Goal: Information Seeking & Learning: Understand process/instructions

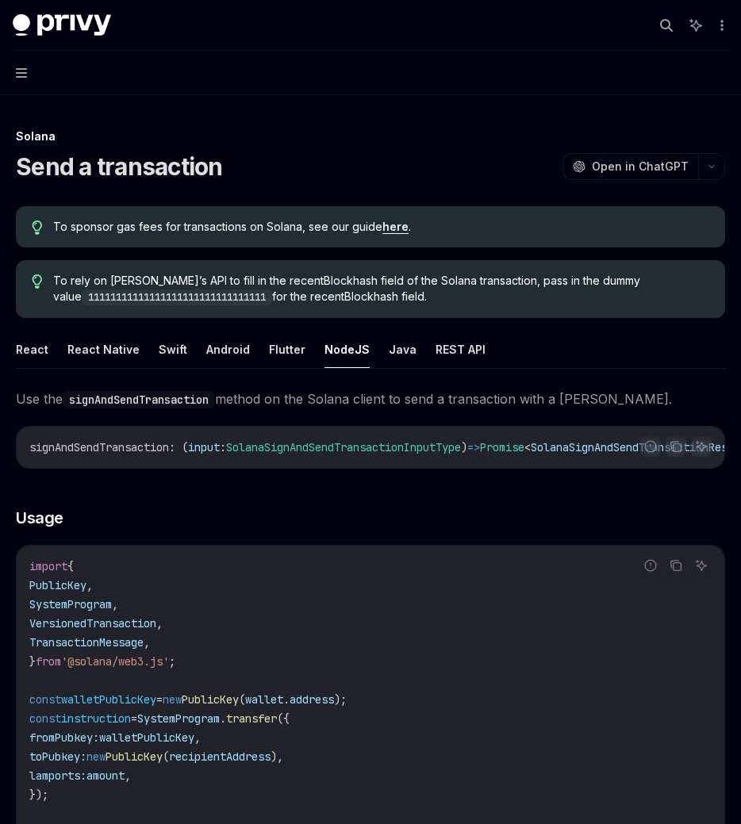
scroll to position [594, 0]
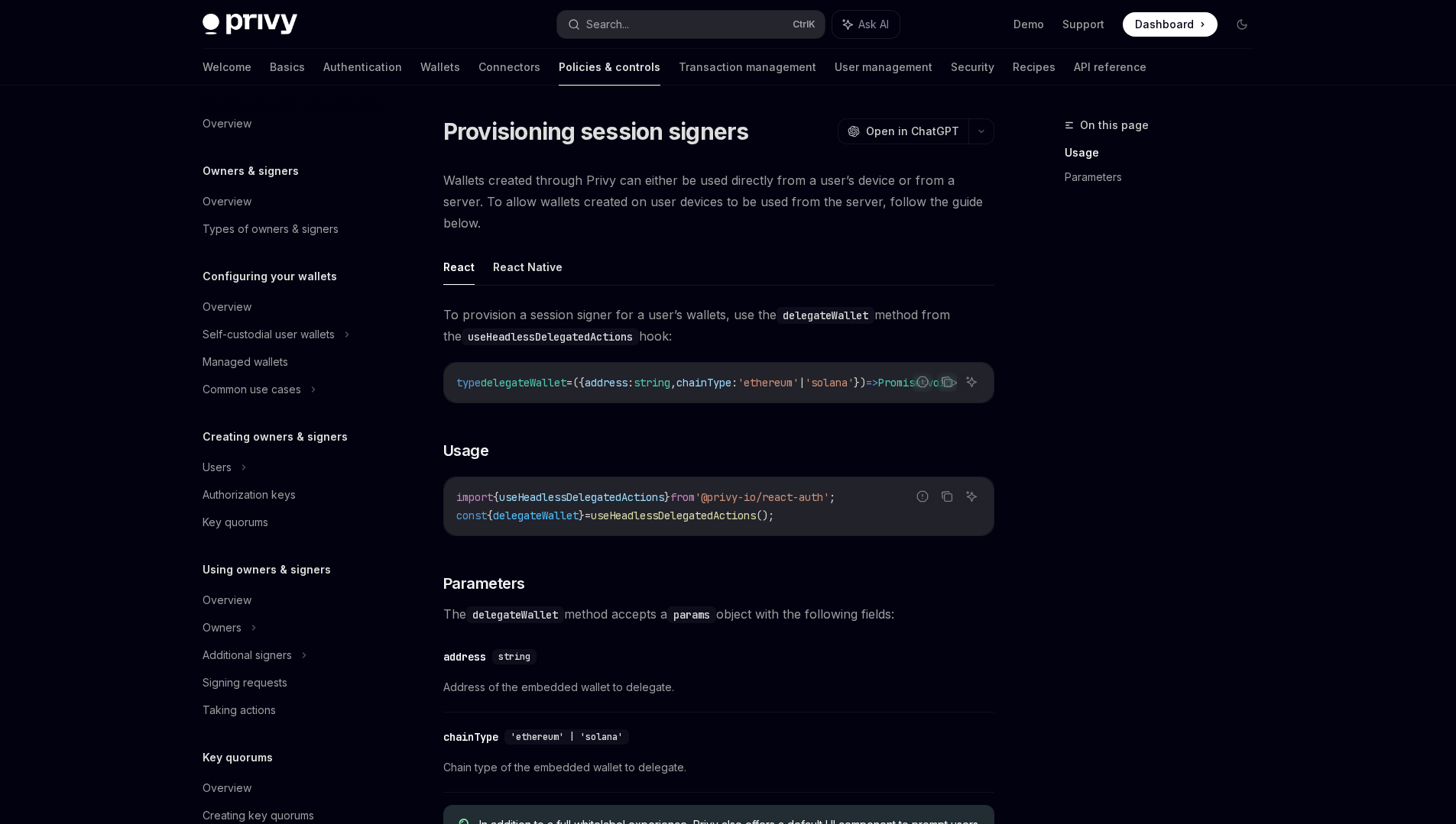
click at [526, 375] on span "delegateWallet" at bounding box center [523, 382] width 86 height 13
copy span "delegateWallet"
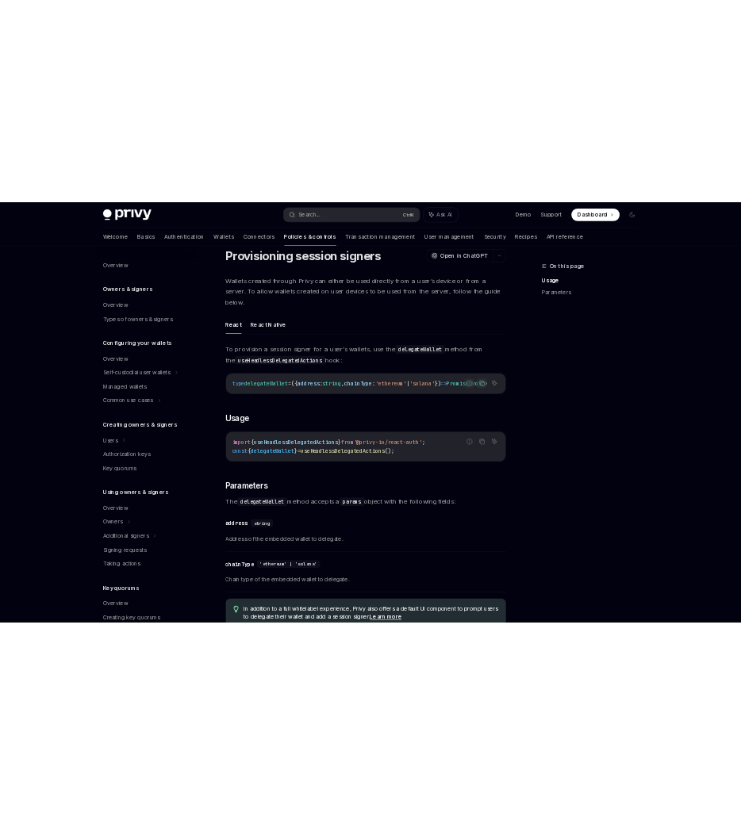
scroll to position [216, 0]
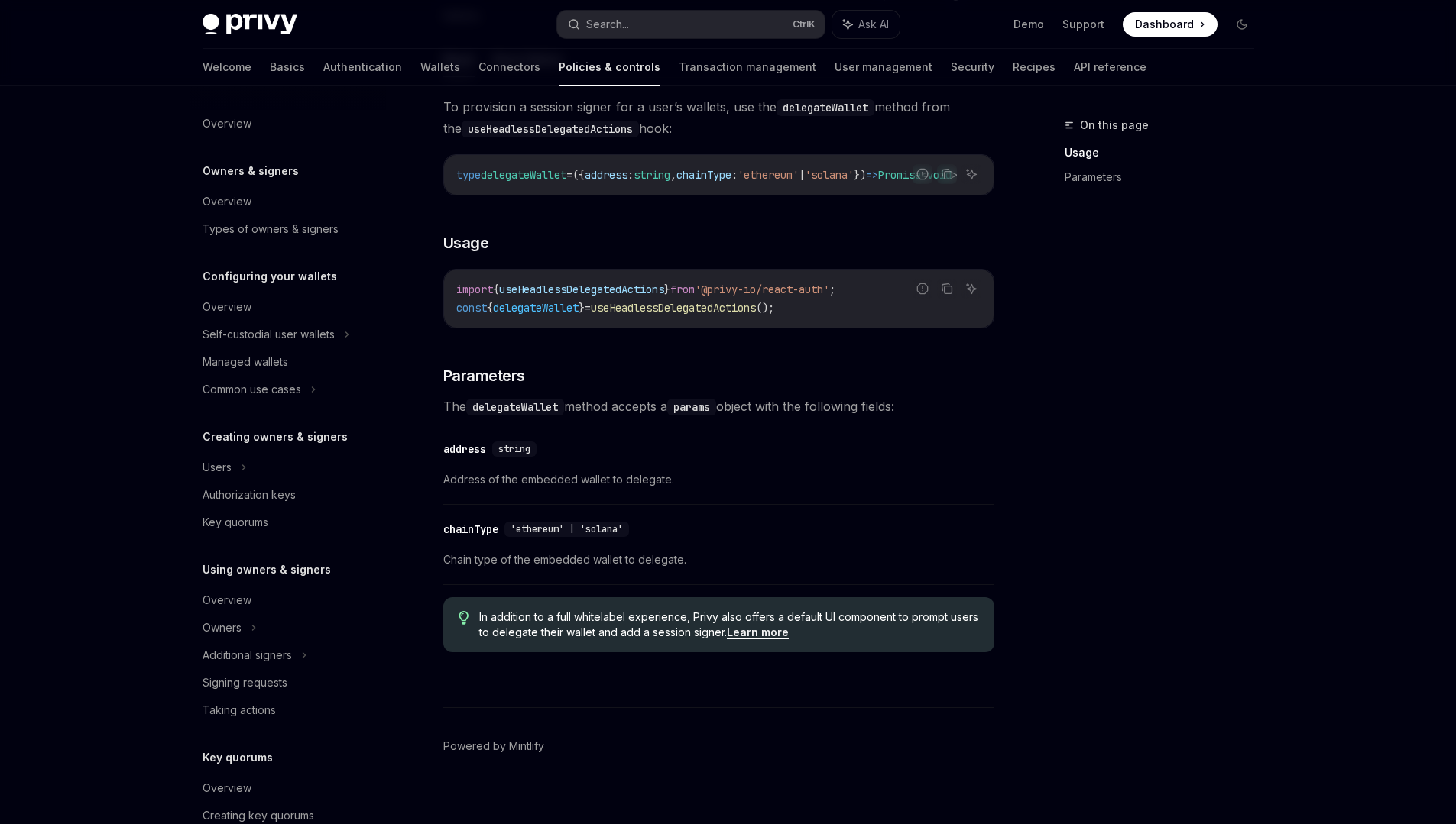
click at [560, 399] on code "delegateWallet" at bounding box center [515, 406] width 98 height 16
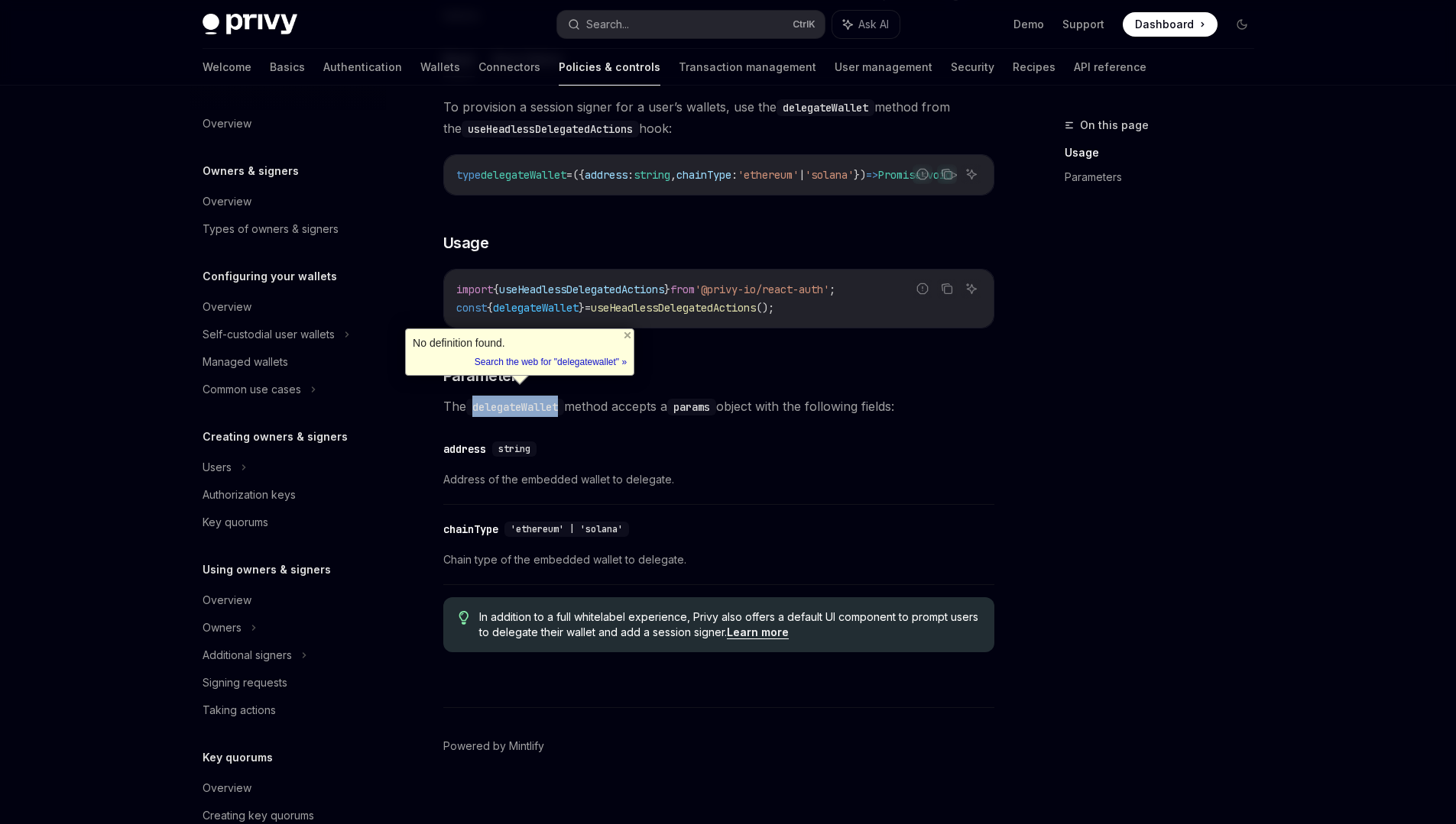
copy code "delegateWallet"
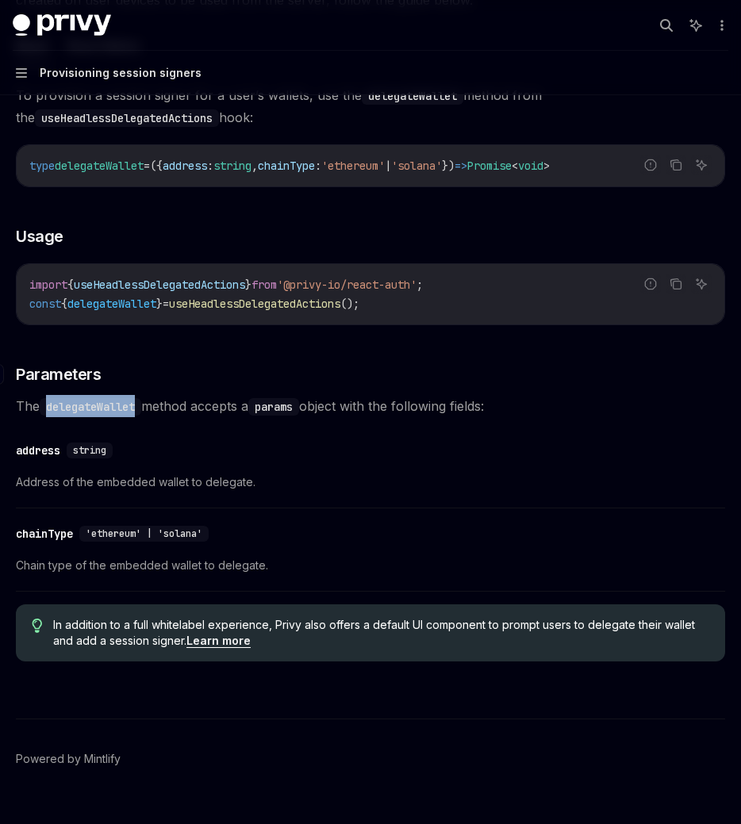
scroll to position [0, 0]
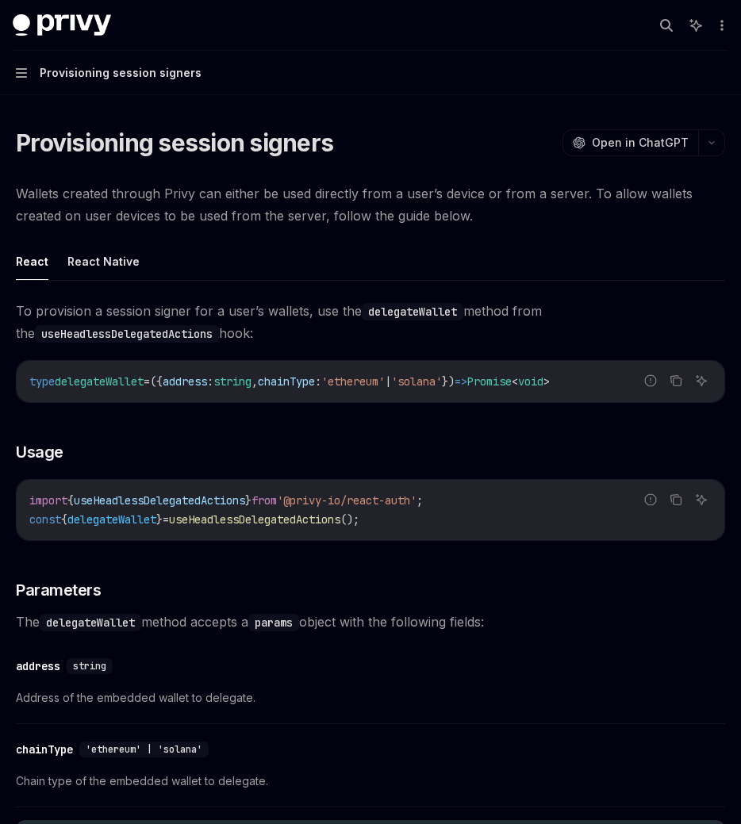
click at [259, 401] on div "type delegateWallet = ({ address : string , chainType : 'ethereum' | 'solana' }…" at bounding box center [371, 381] width 708 height 41
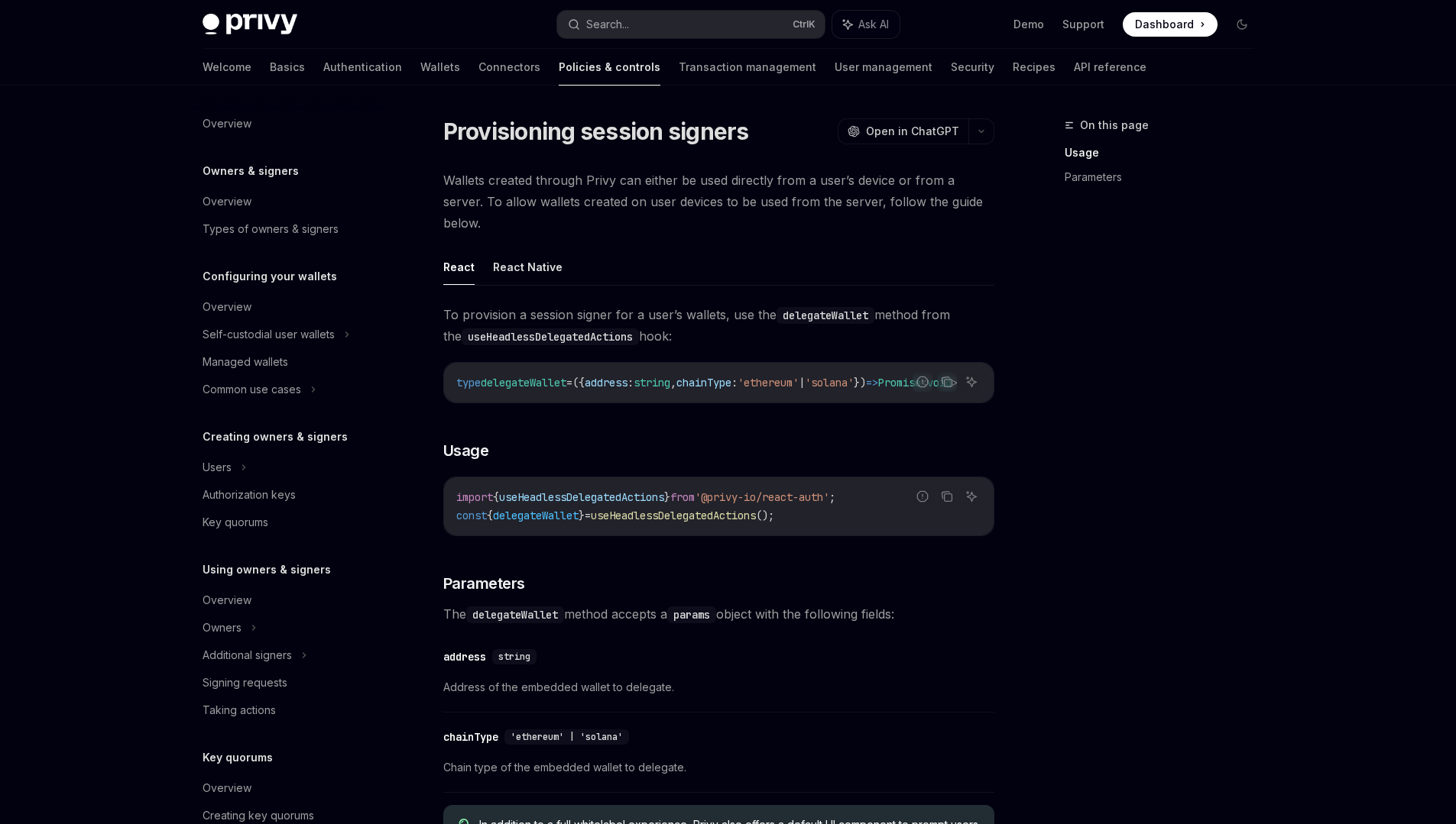
type textarea "*"
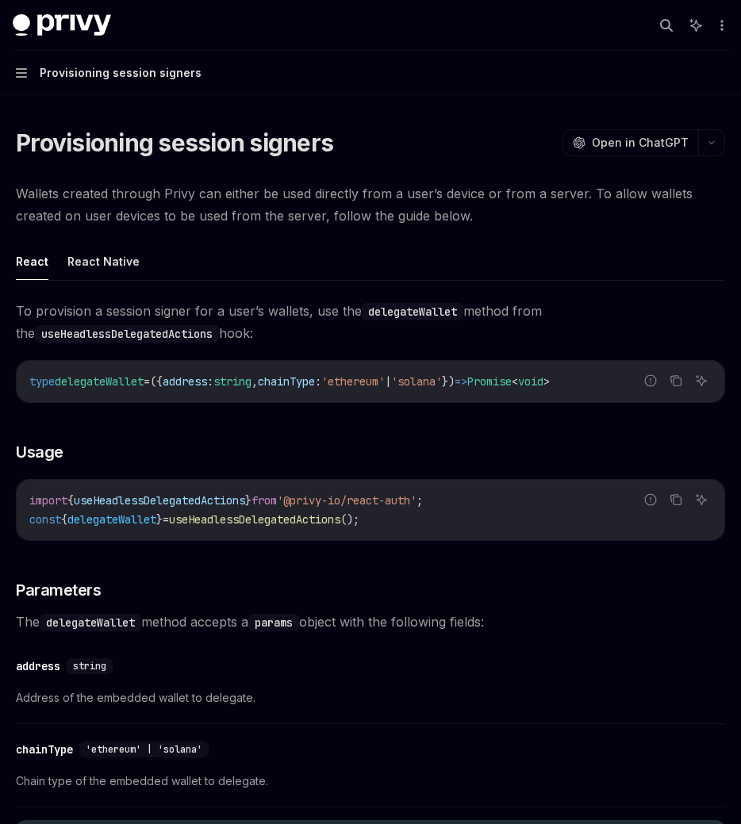
scroll to position [248, 0]
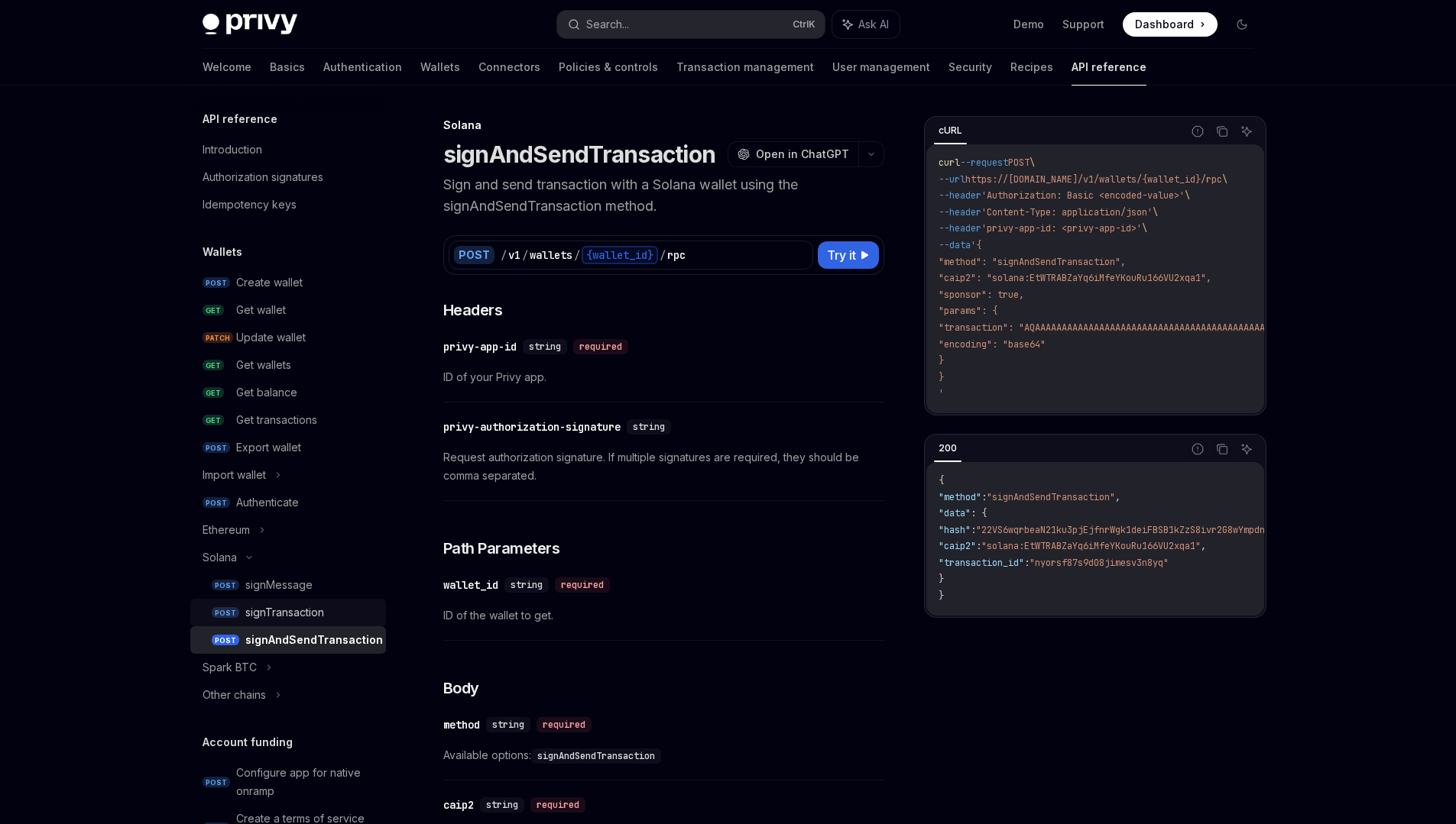
click at [305, 612] on div "signTransaction" at bounding box center [285, 612] width 79 height 18
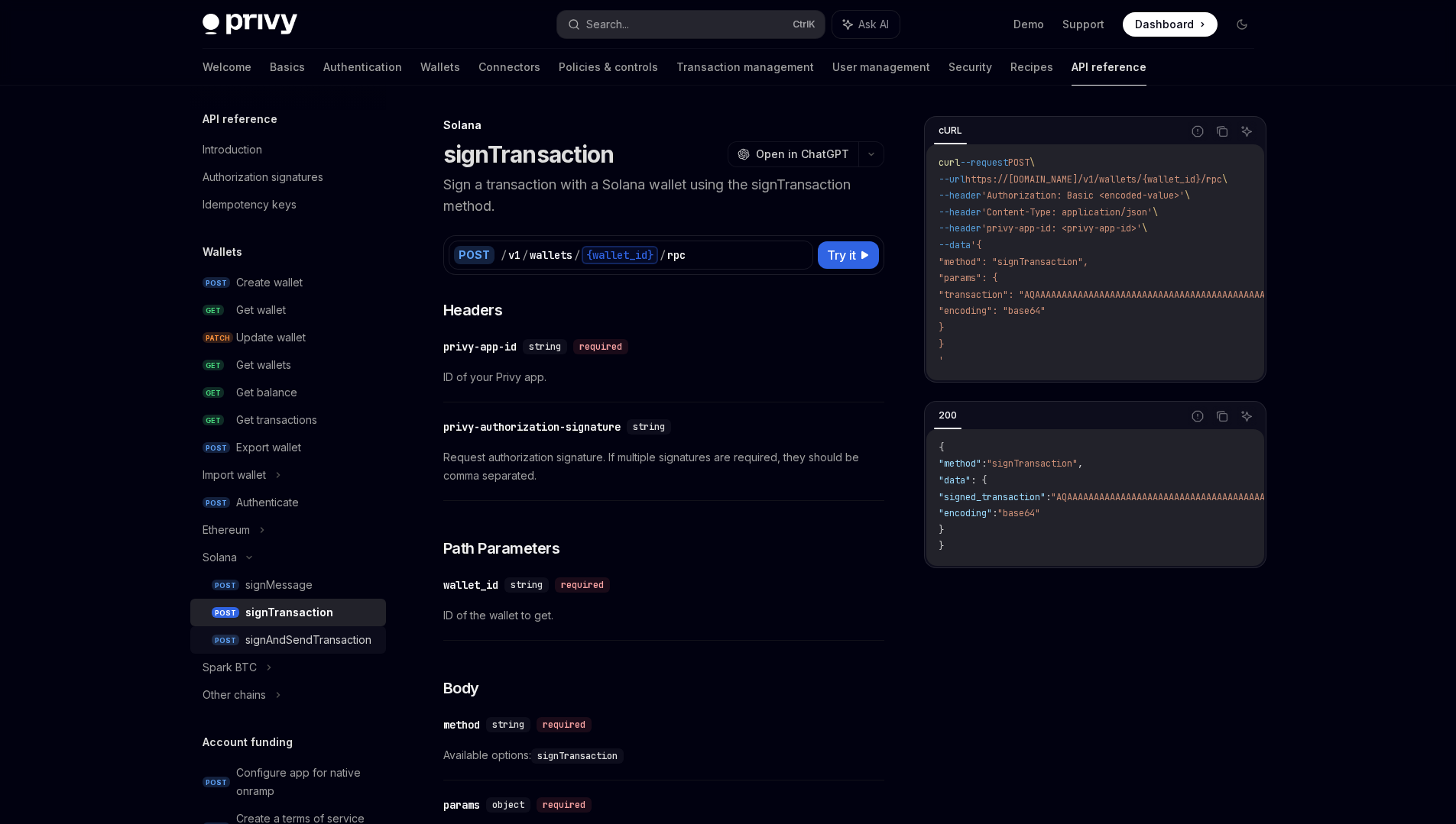
click at [305, 651] on link "POST signAndSendTransaction" at bounding box center [288, 640] width 195 height 28
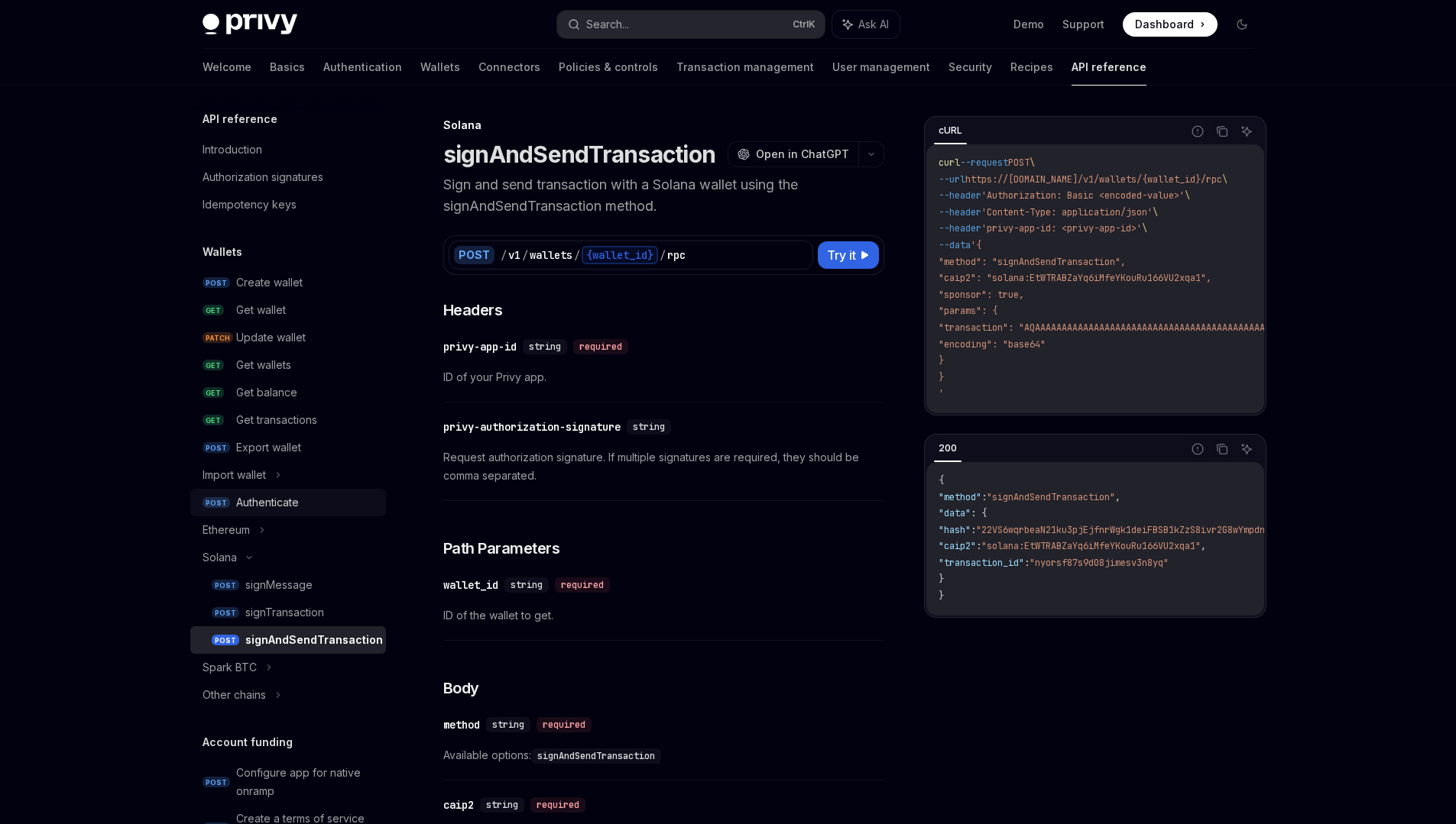
click at [323, 499] on div "Authenticate" at bounding box center [306, 502] width 141 height 18
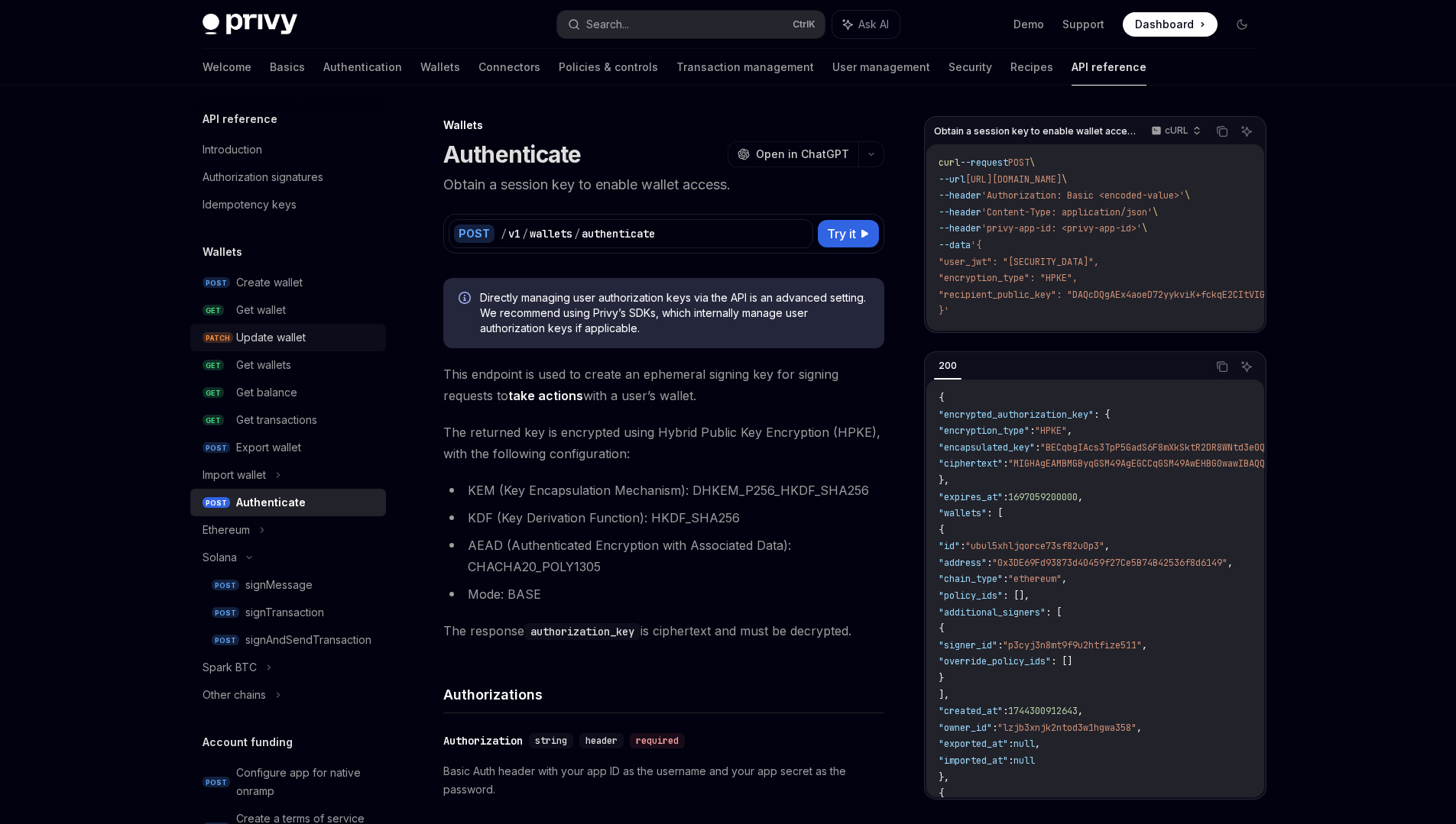
click at [299, 334] on div "Update wallet" at bounding box center [271, 337] width 69 height 18
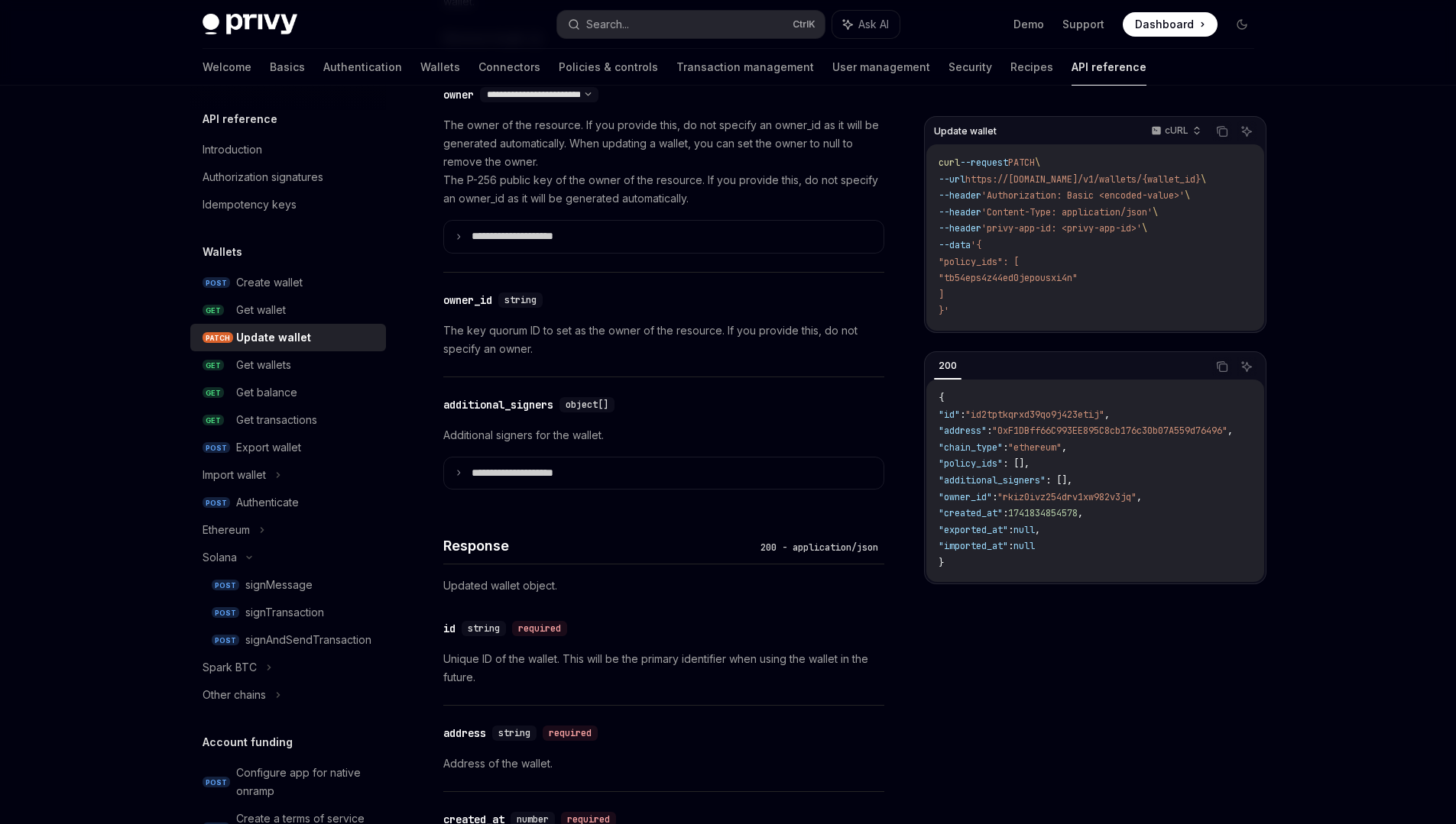
scroll to position [1046, 0]
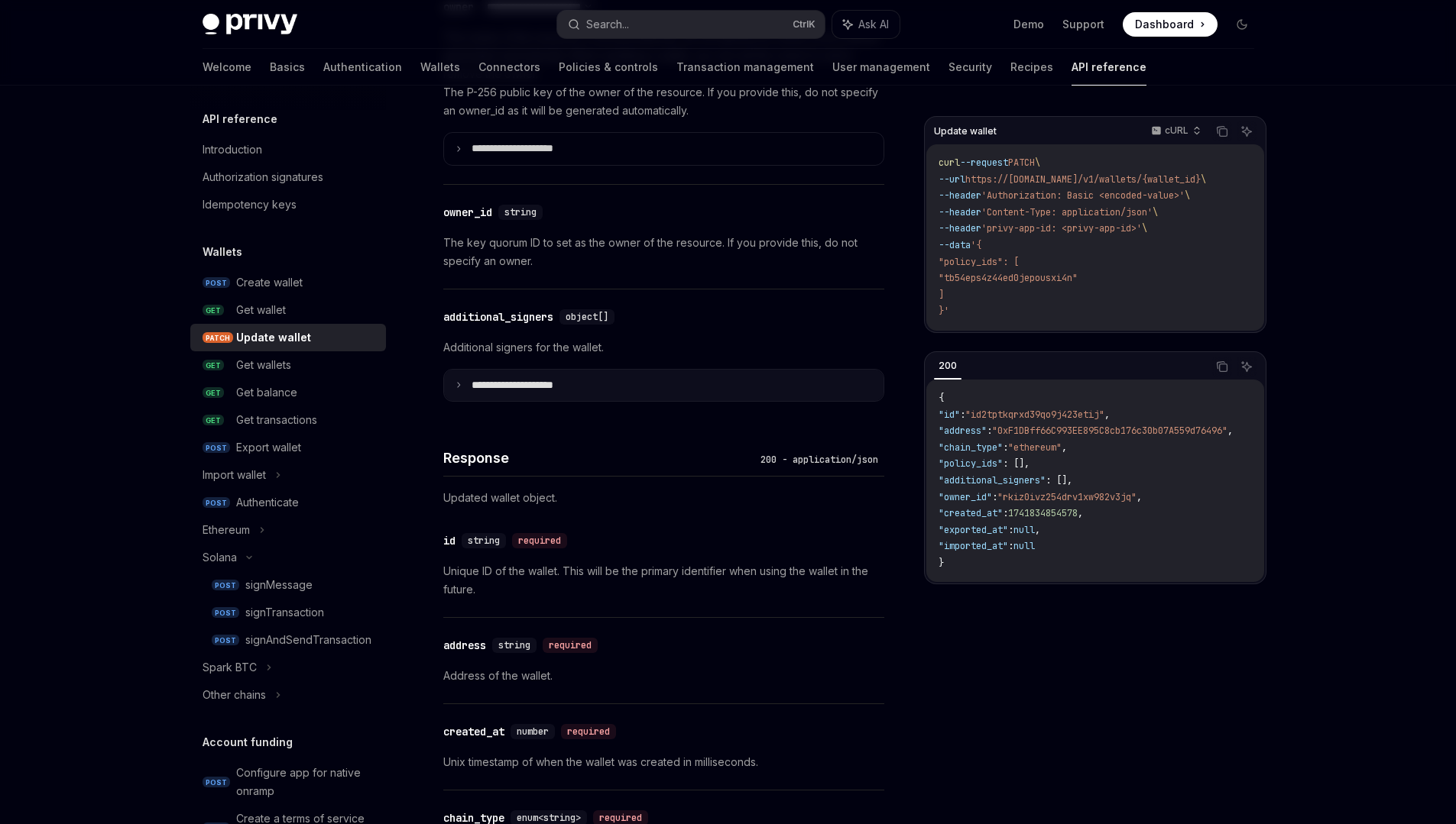
click at [579, 390] on summary "**********" at bounding box center [663, 385] width 439 height 32
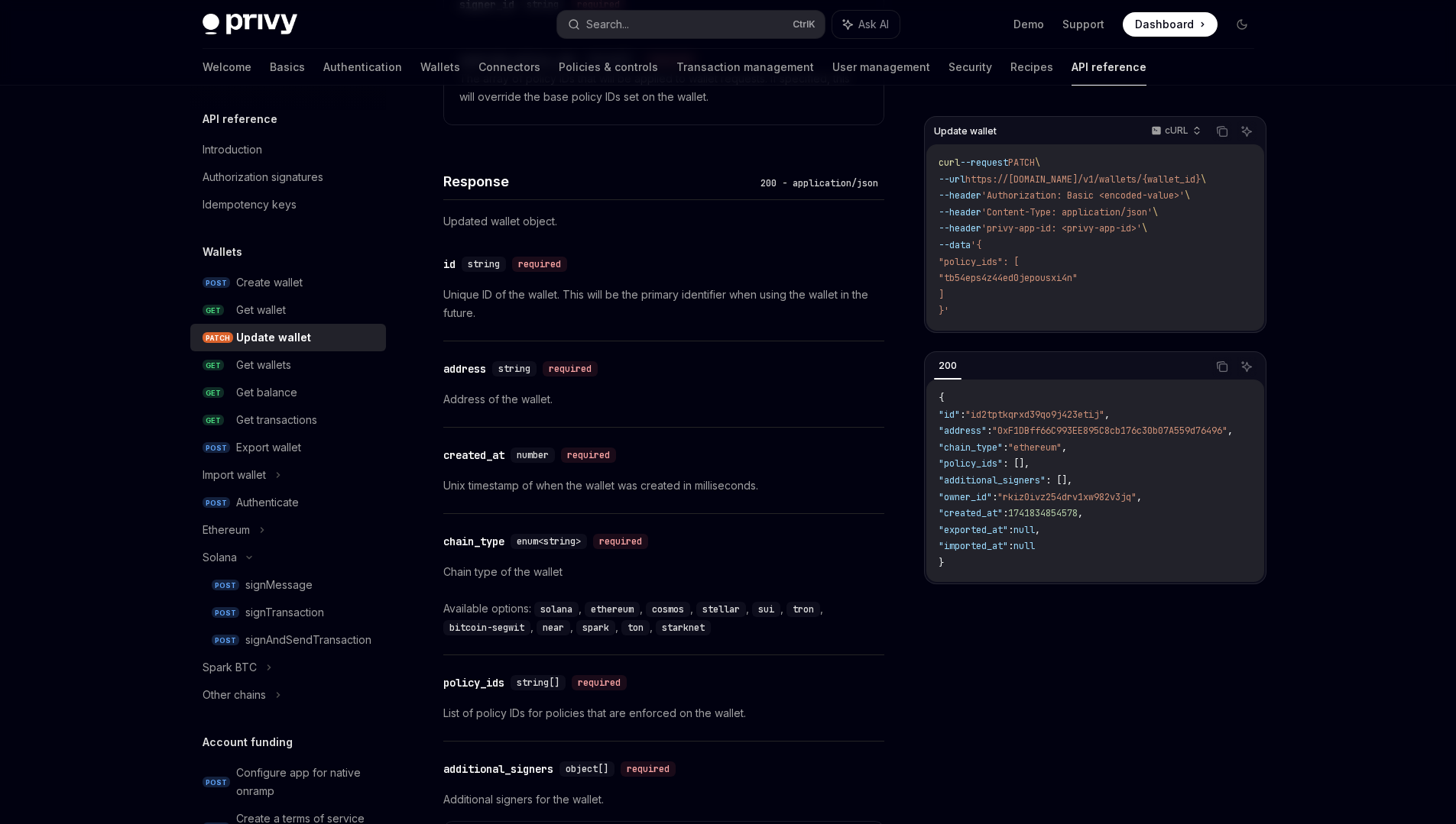
scroll to position [1463, 0]
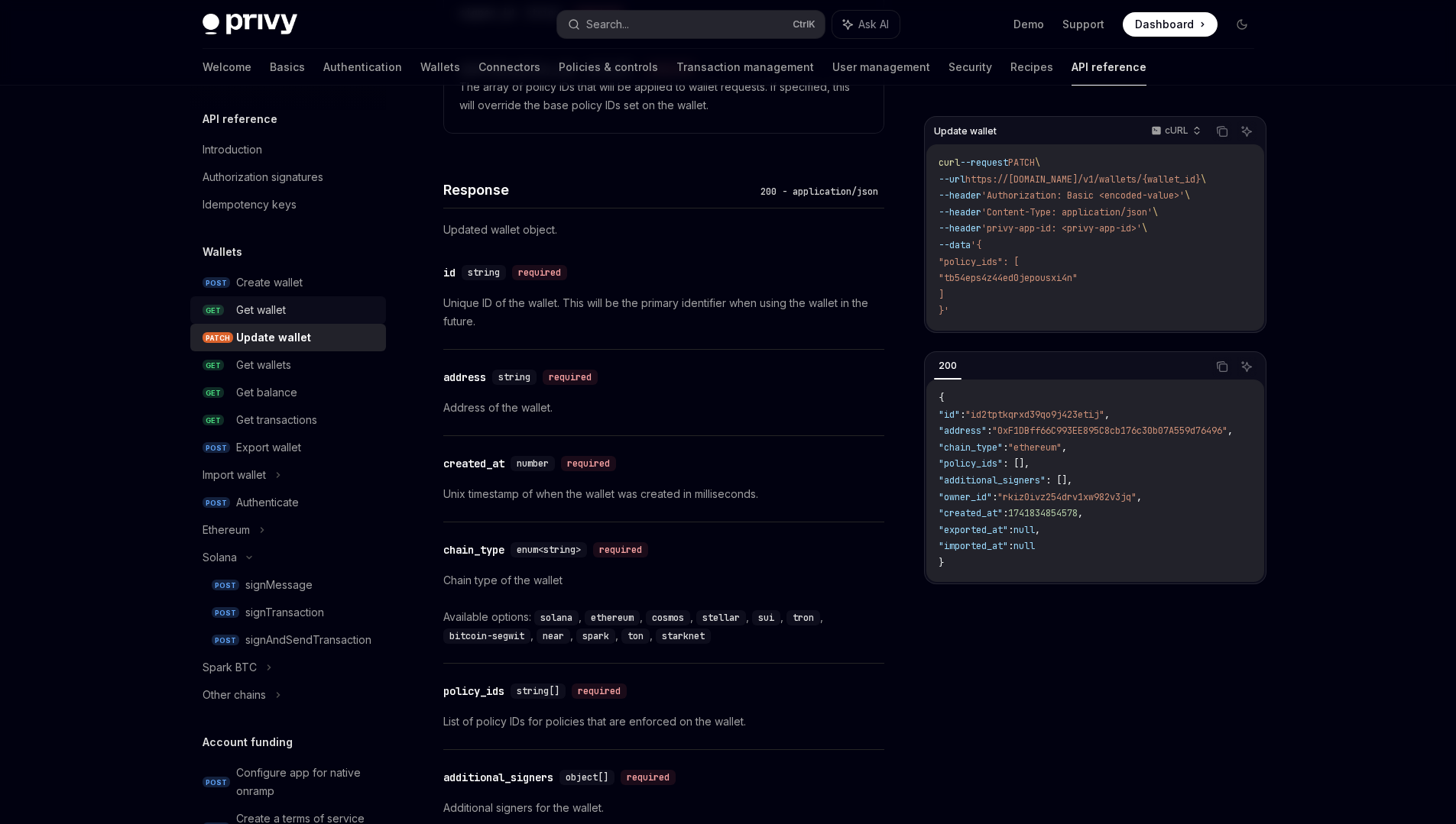
click at [340, 314] on div "Get wallet" at bounding box center [306, 310] width 141 height 18
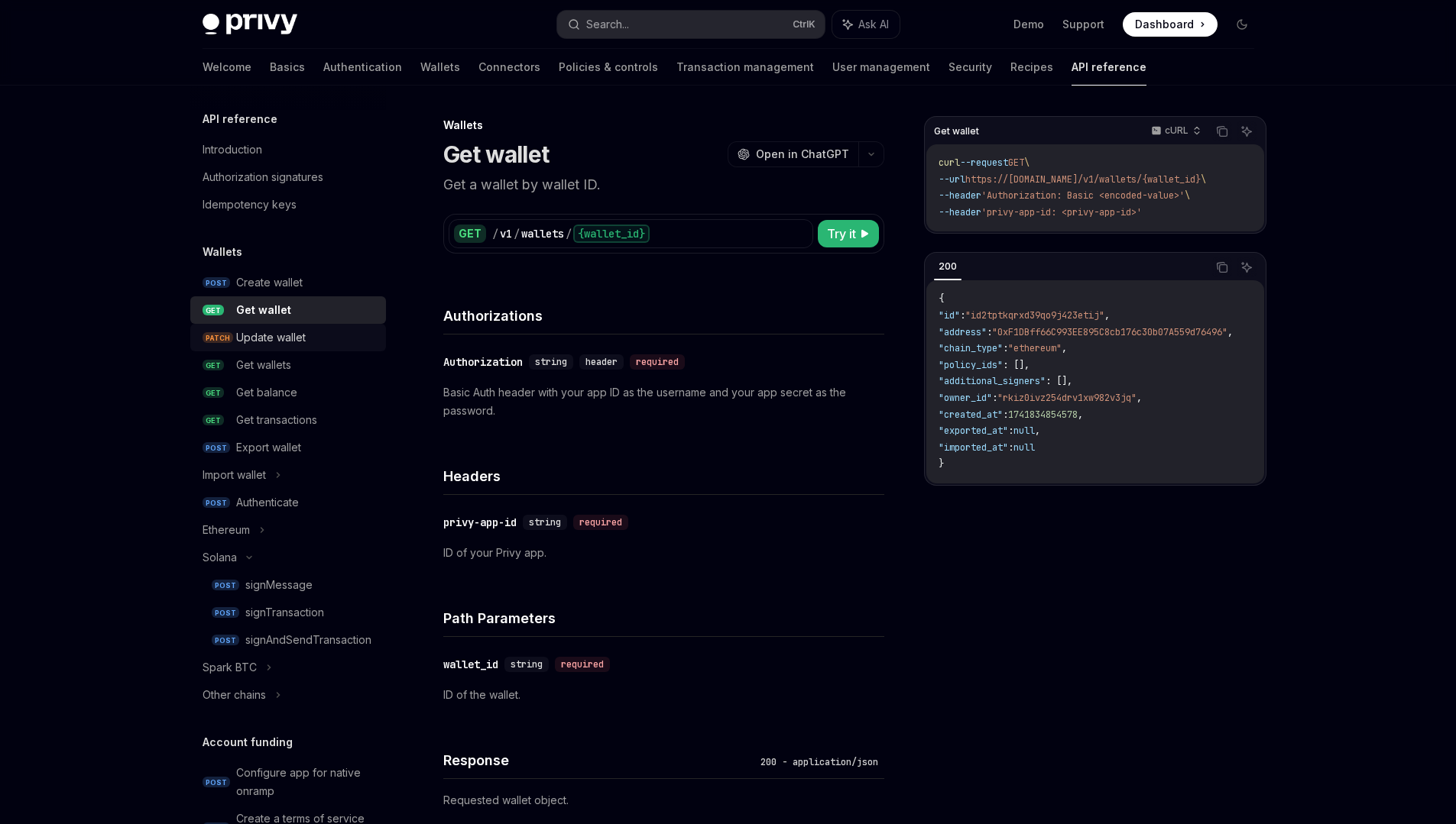
click at [275, 327] on link "PATCH Update wallet" at bounding box center [288, 337] width 195 height 28
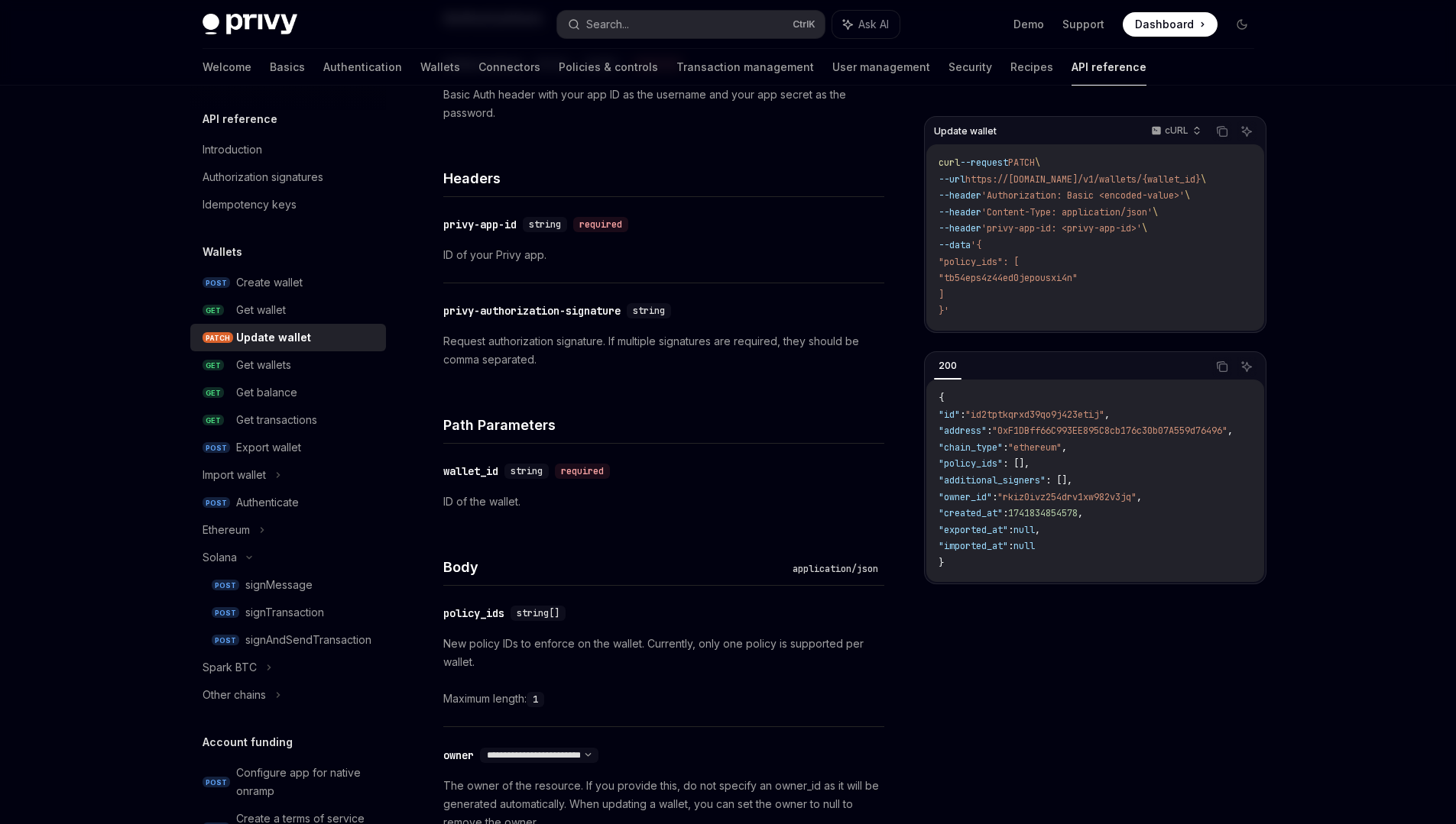
type textarea "*"
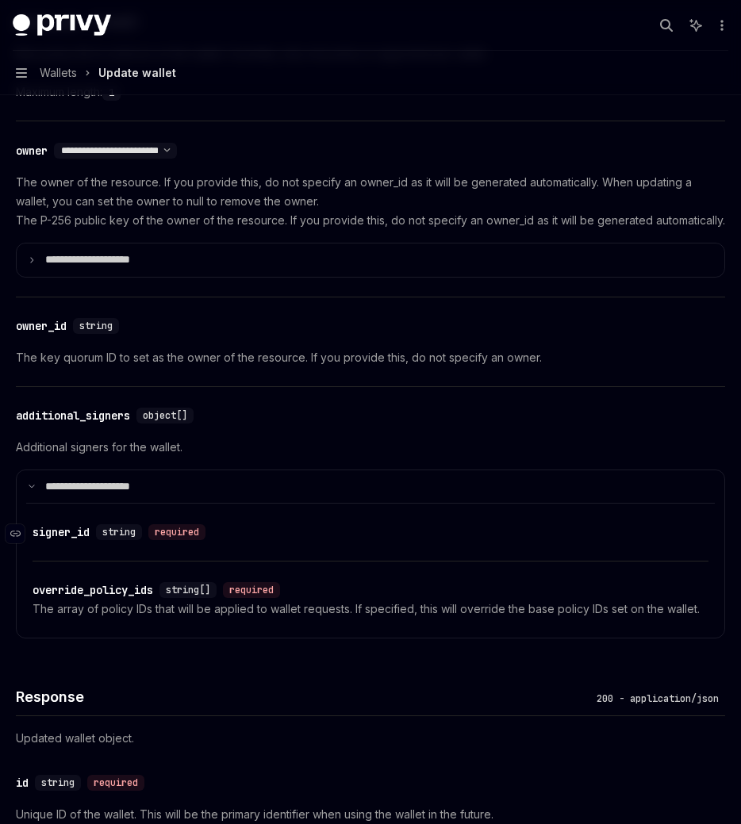
scroll to position [1300, 0]
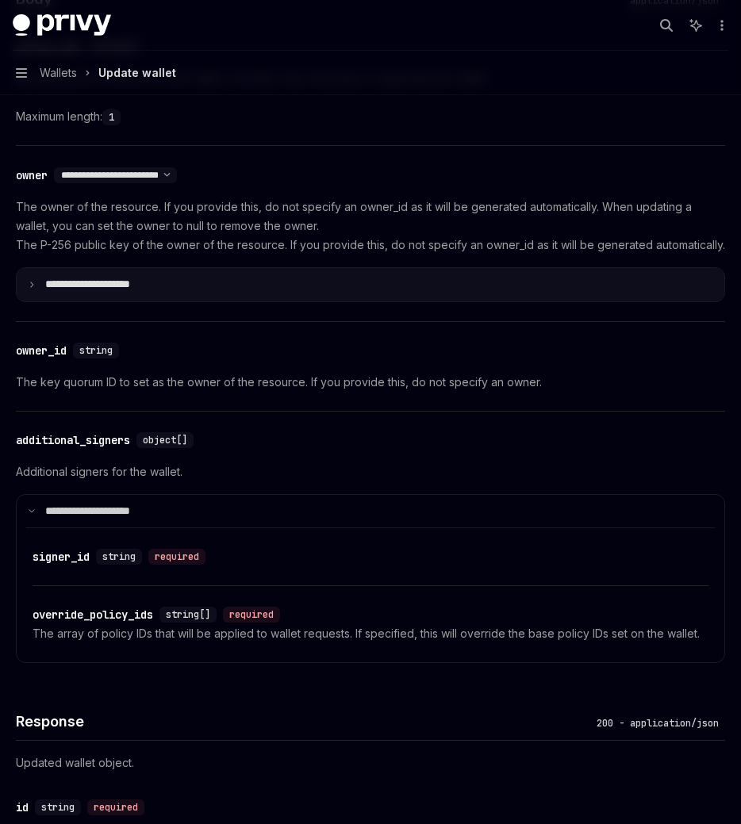
click at [60, 293] on summary "**********" at bounding box center [371, 284] width 708 height 33
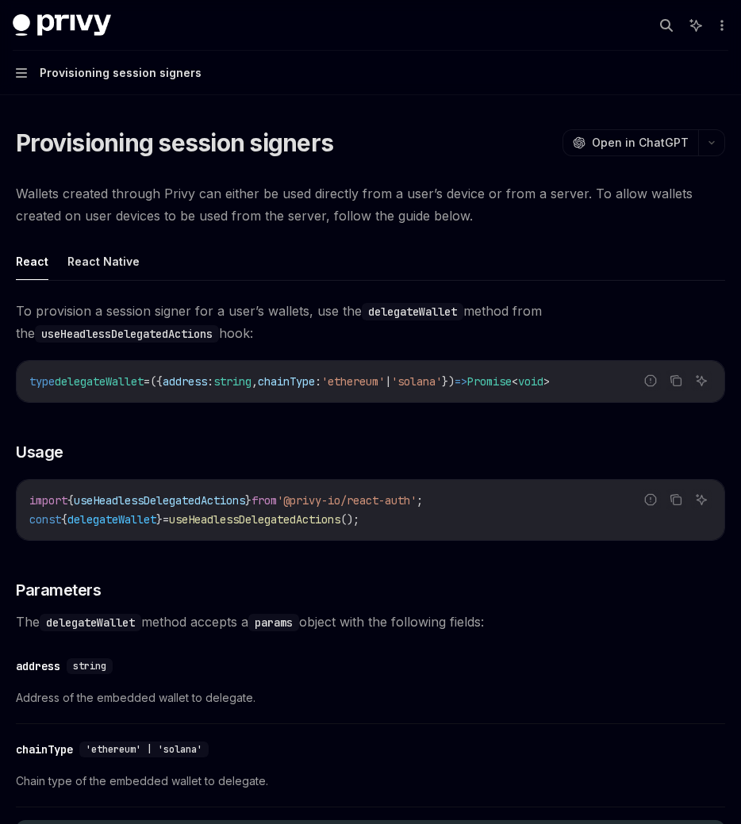
scroll to position [248, 0]
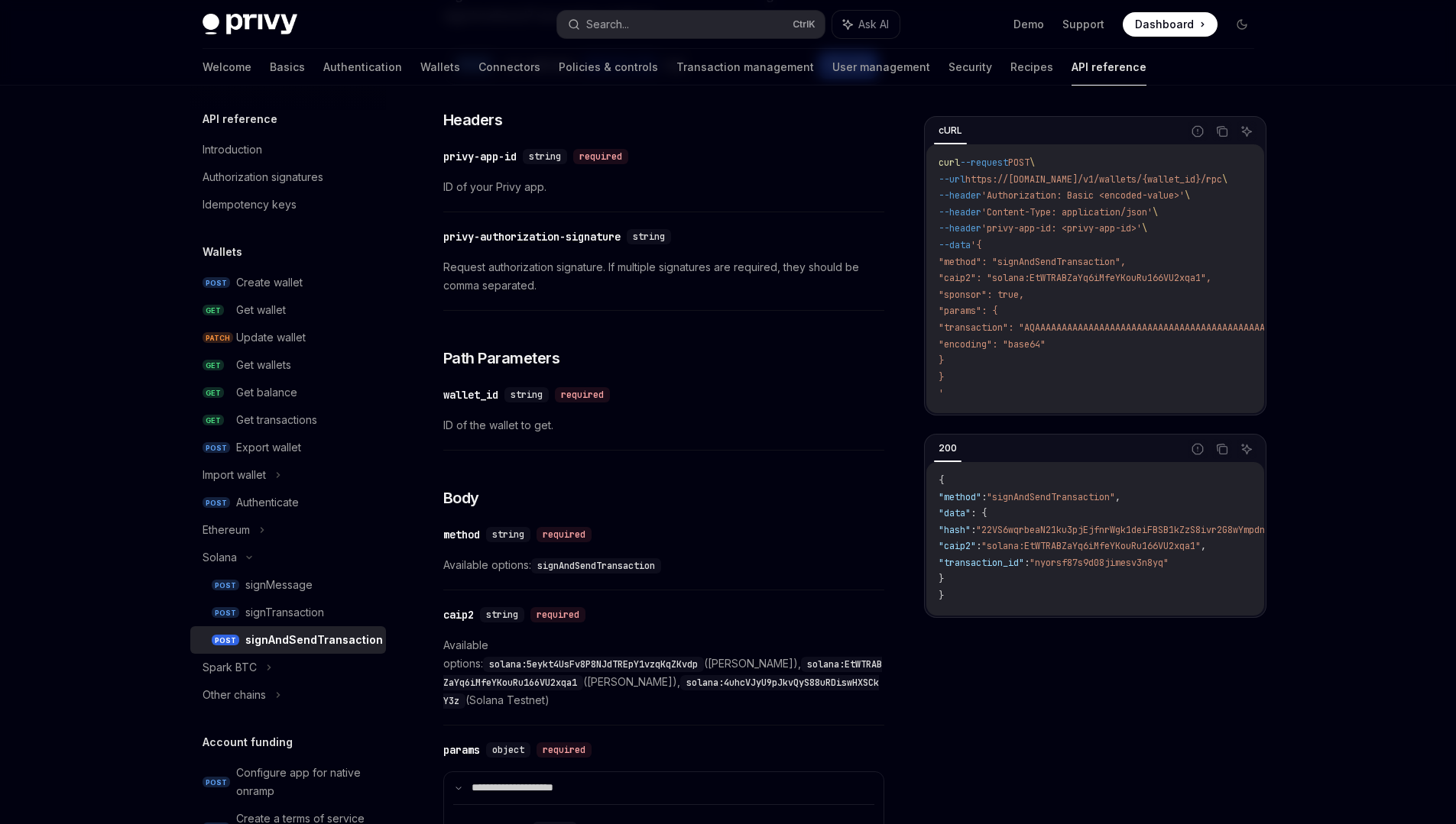
scroll to position [249, 0]
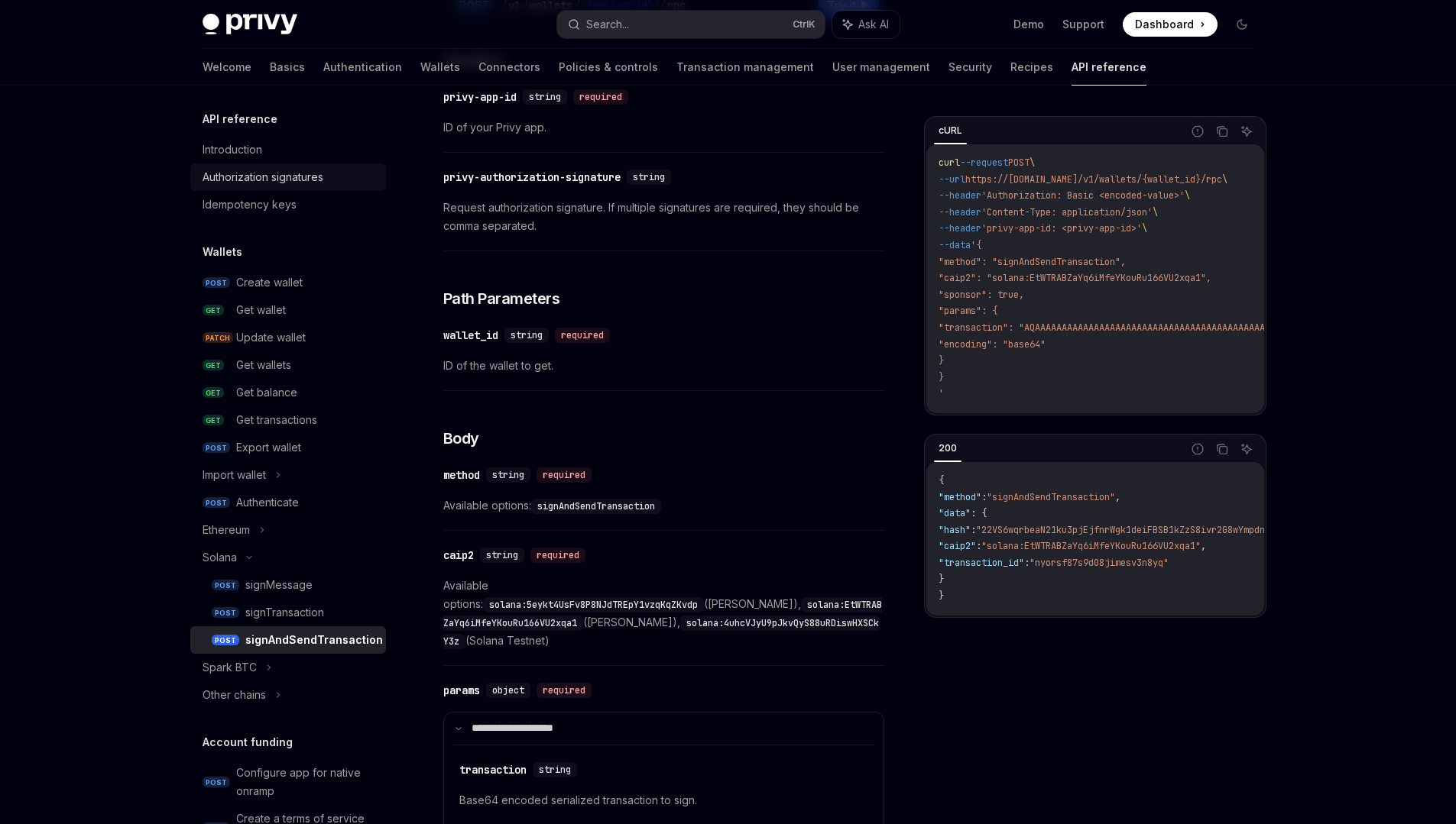
click at [283, 181] on div "Authorization signatures" at bounding box center [262, 177] width 120 height 18
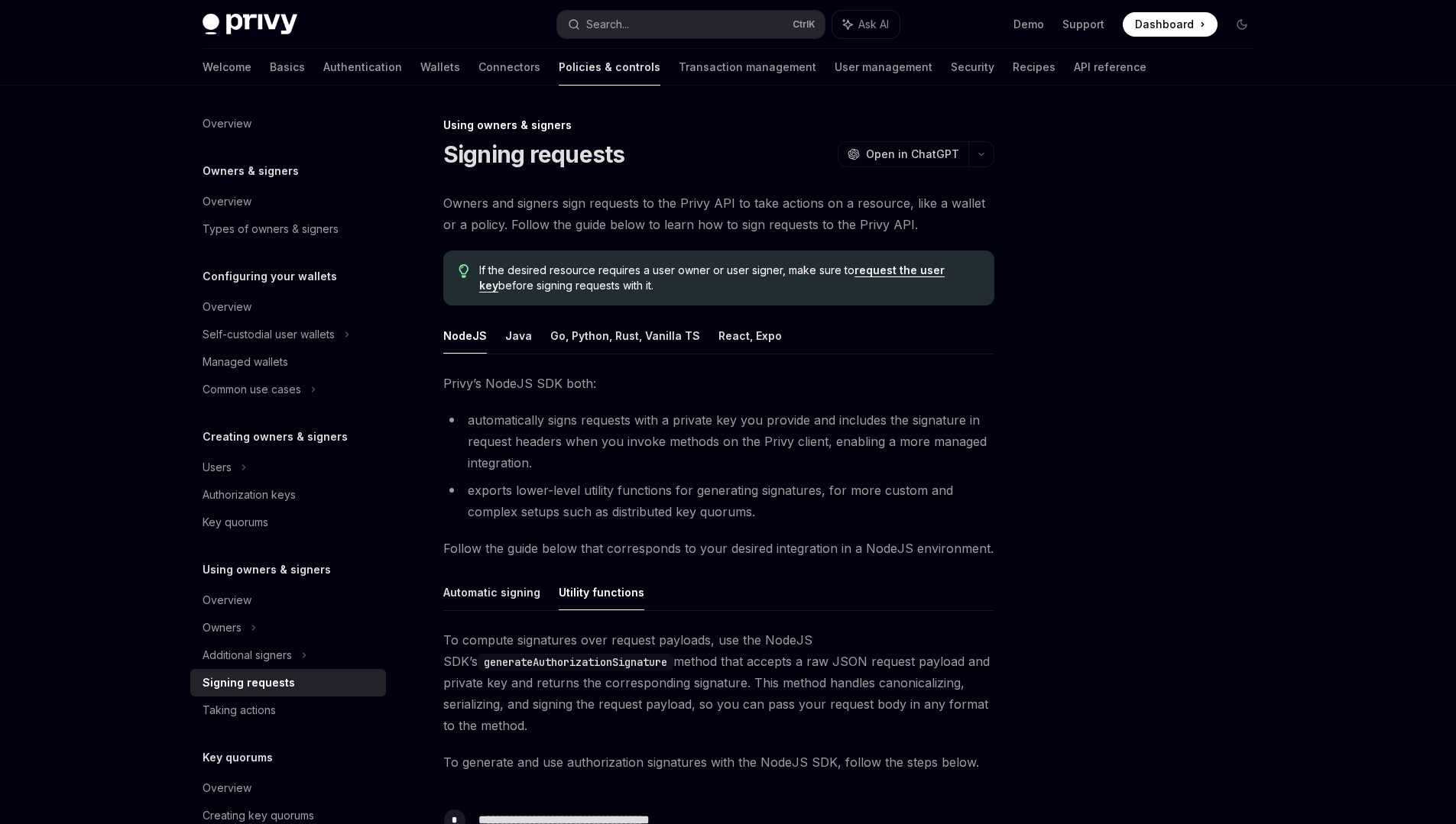
scroll to position [413, 0]
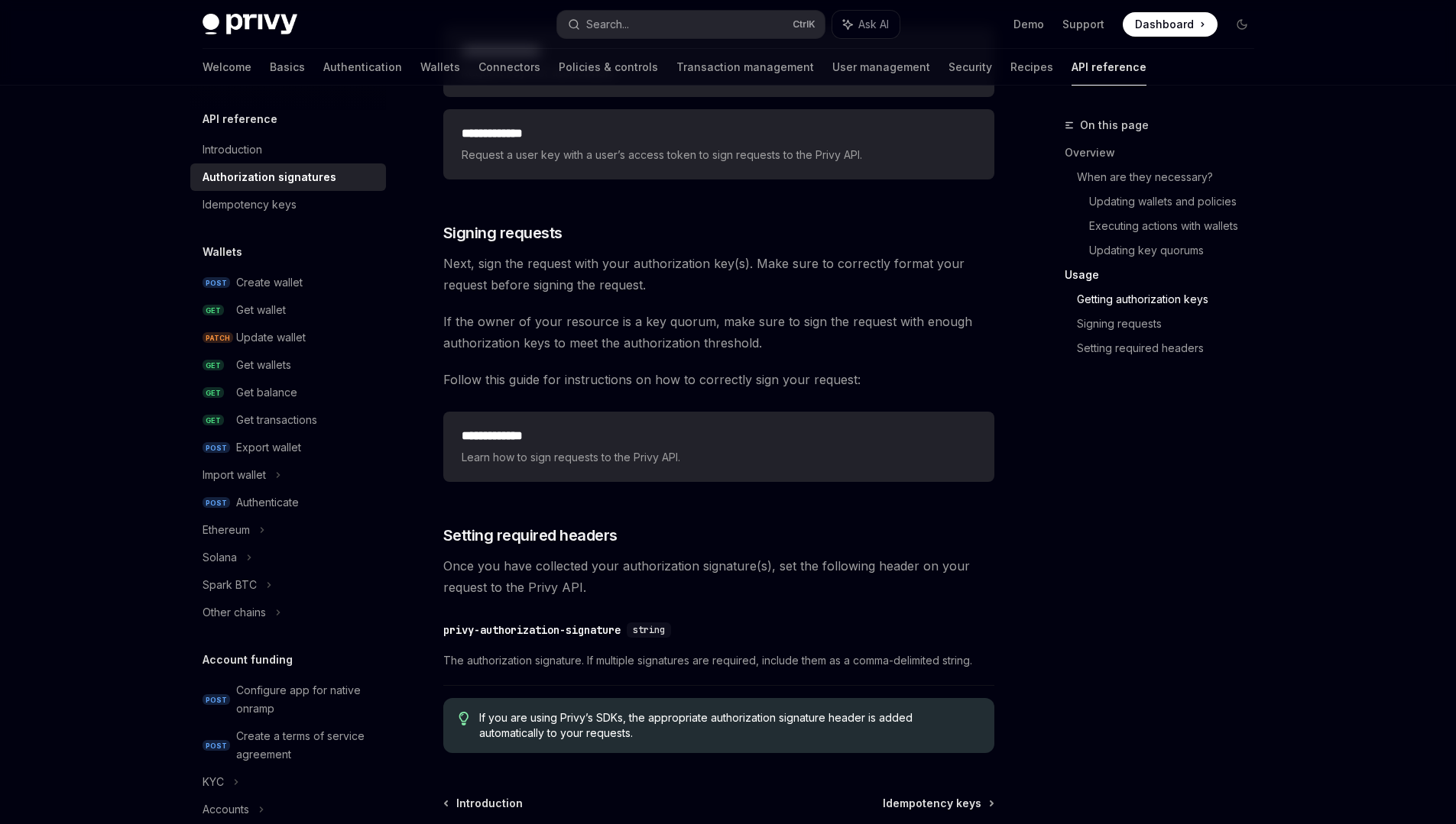
scroll to position [2226, 0]
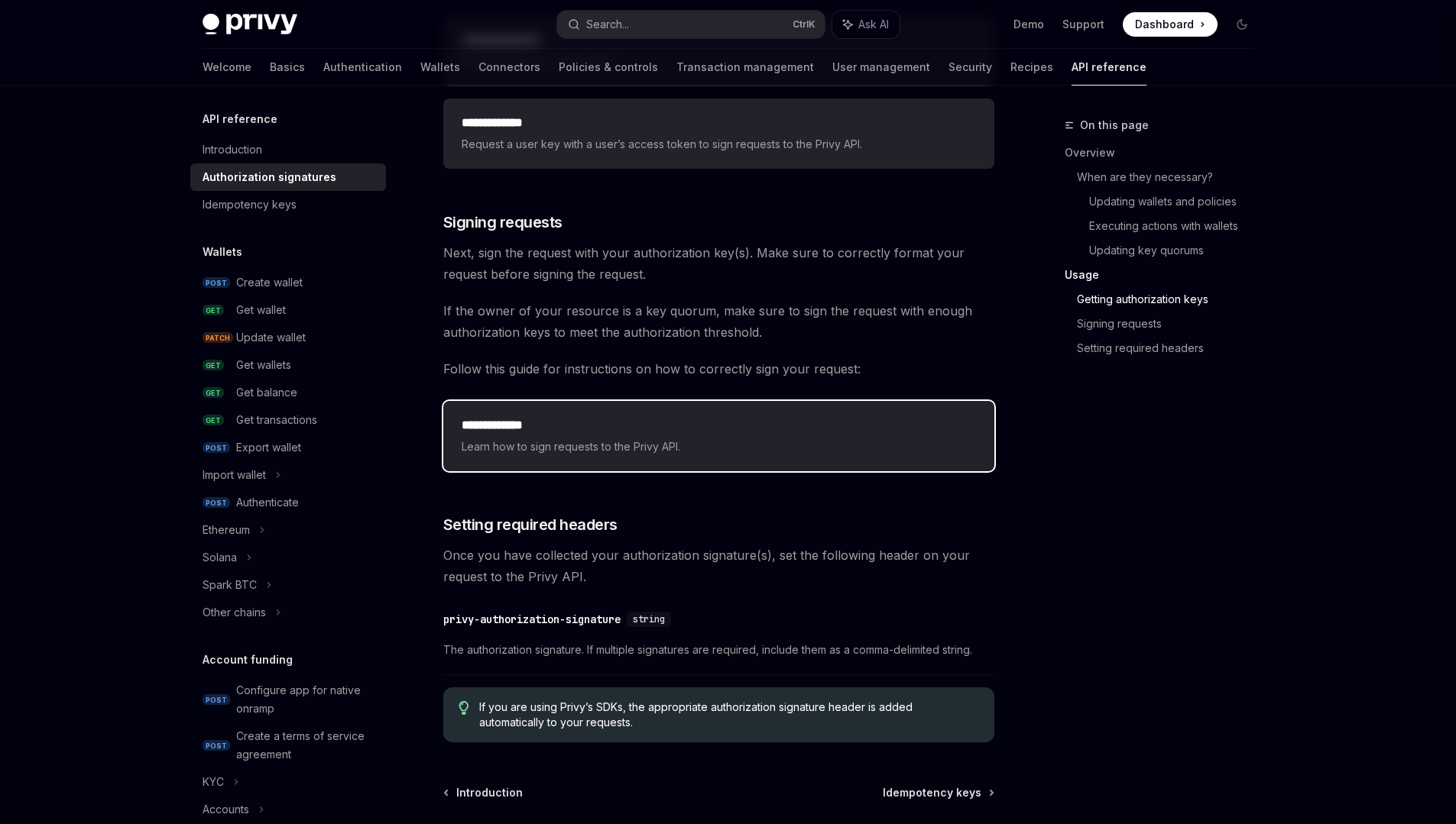
click at [590, 438] on span "Learn how to sign requests to the Privy API." at bounding box center [718, 447] width 514 height 18
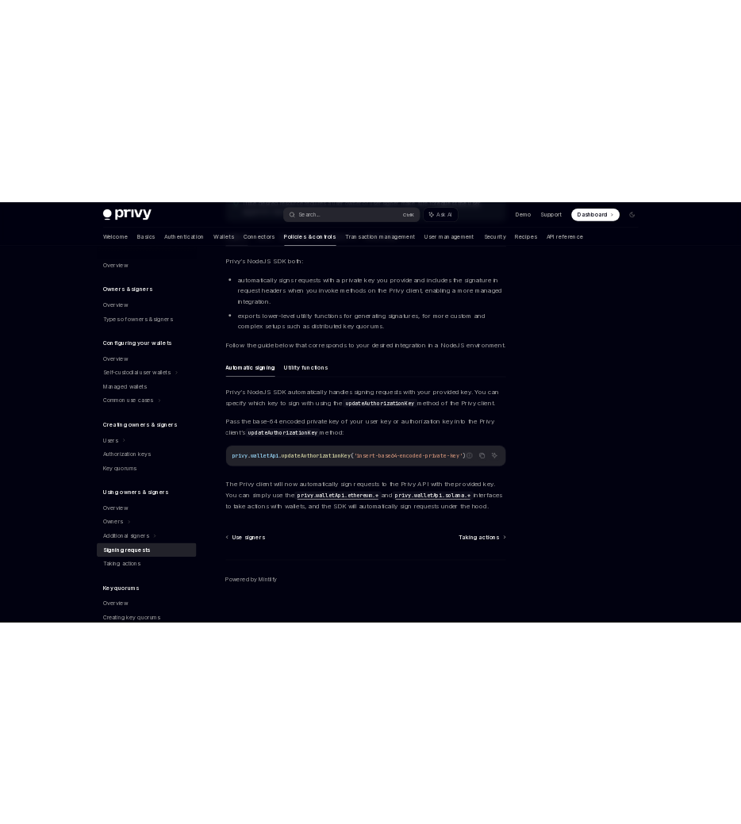
scroll to position [282, 0]
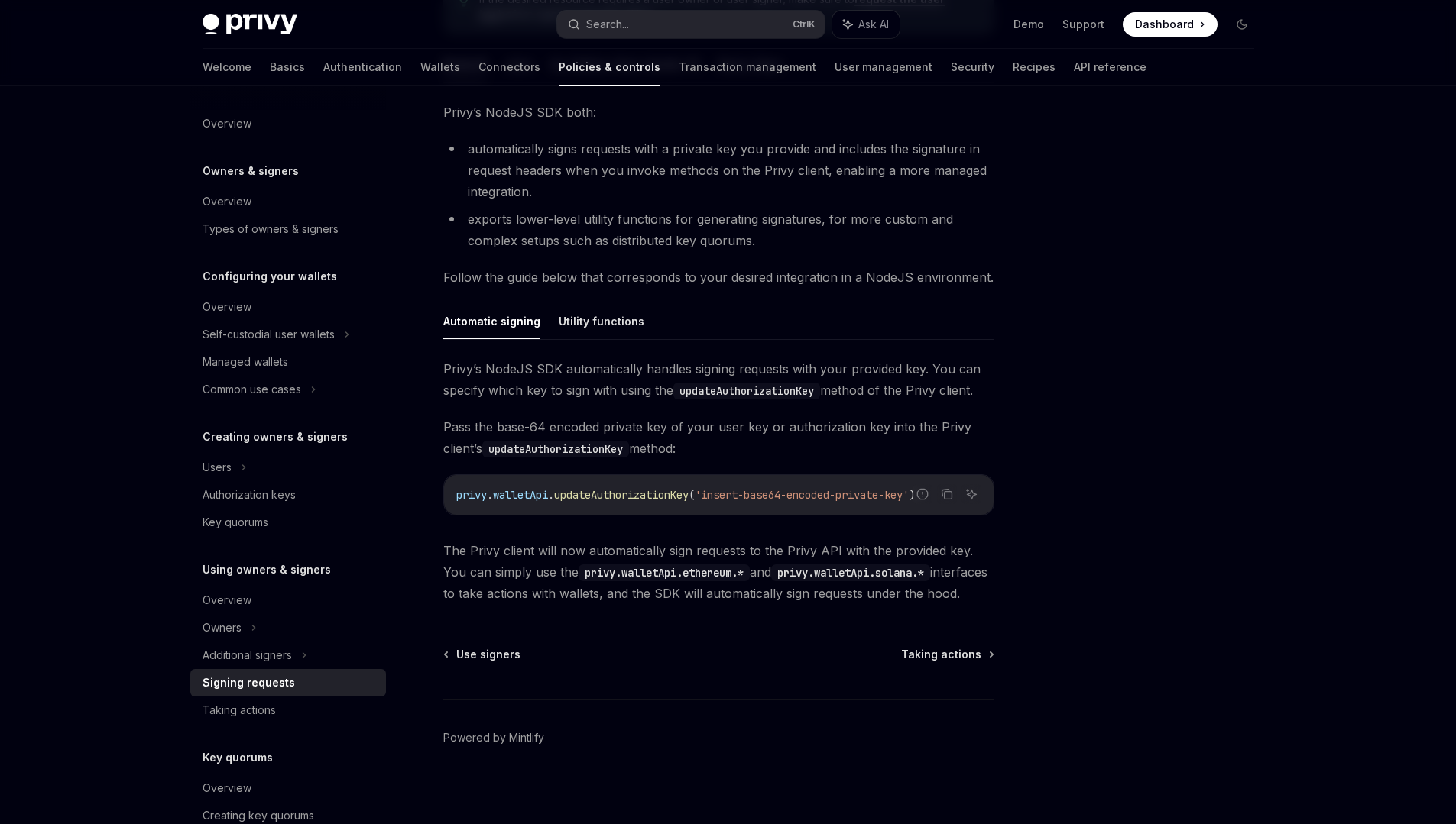
type textarea "*"
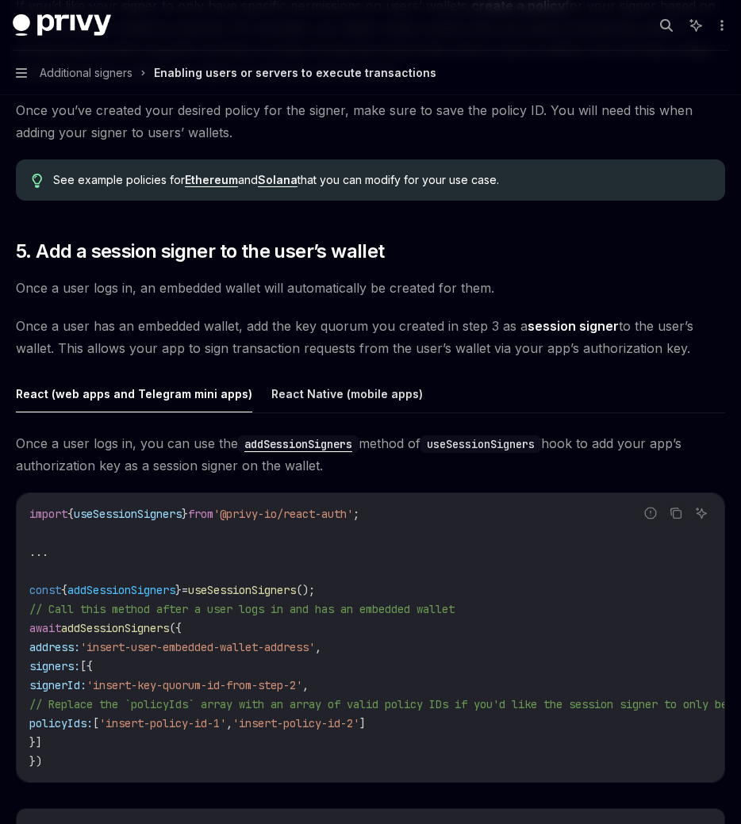
scroll to position [2368, 0]
